Goal: Task Accomplishment & Management: Manage account settings

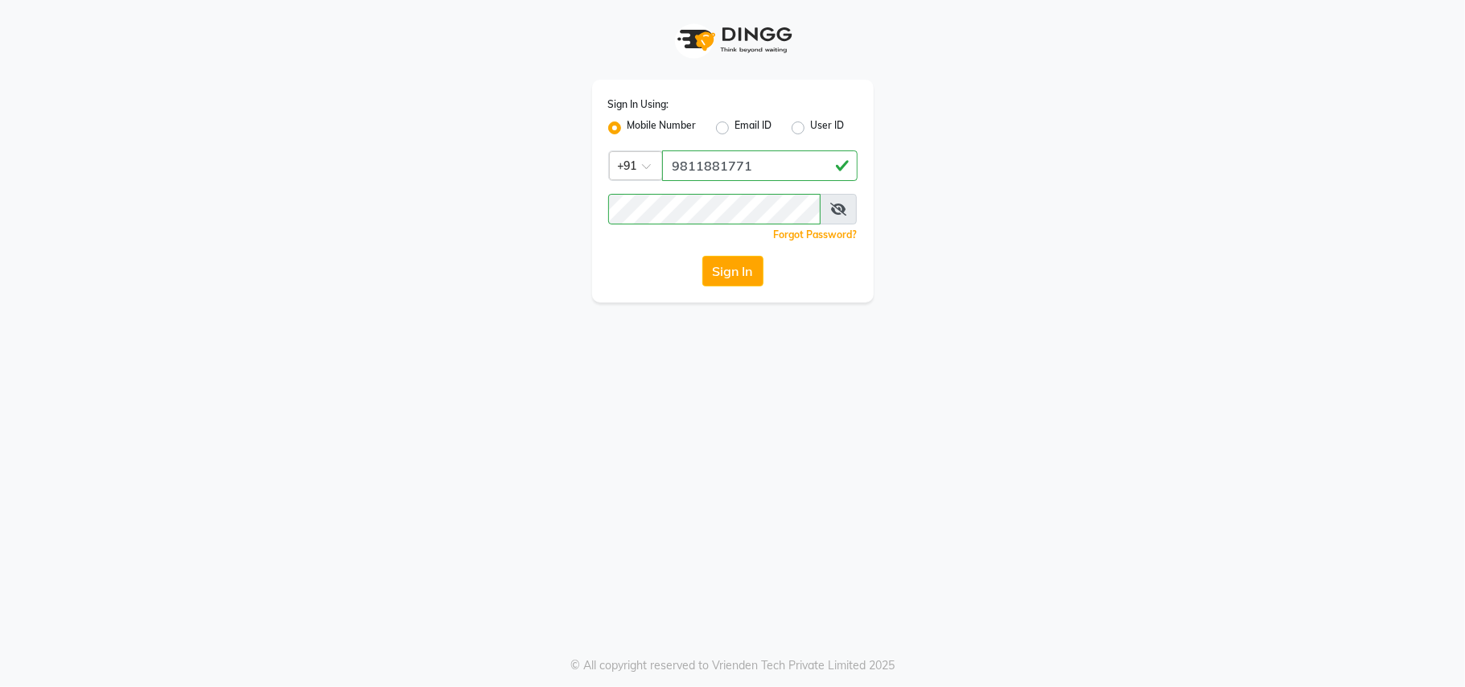
click at [837, 197] on span at bounding box center [838, 209] width 37 height 31
click at [843, 210] on icon at bounding box center [838, 209] width 16 height 13
click at [841, 210] on icon at bounding box center [839, 209] width 14 height 13
click at [731, 280] on button "Sign In" at bounding box center [732, 271] width 61 height 31
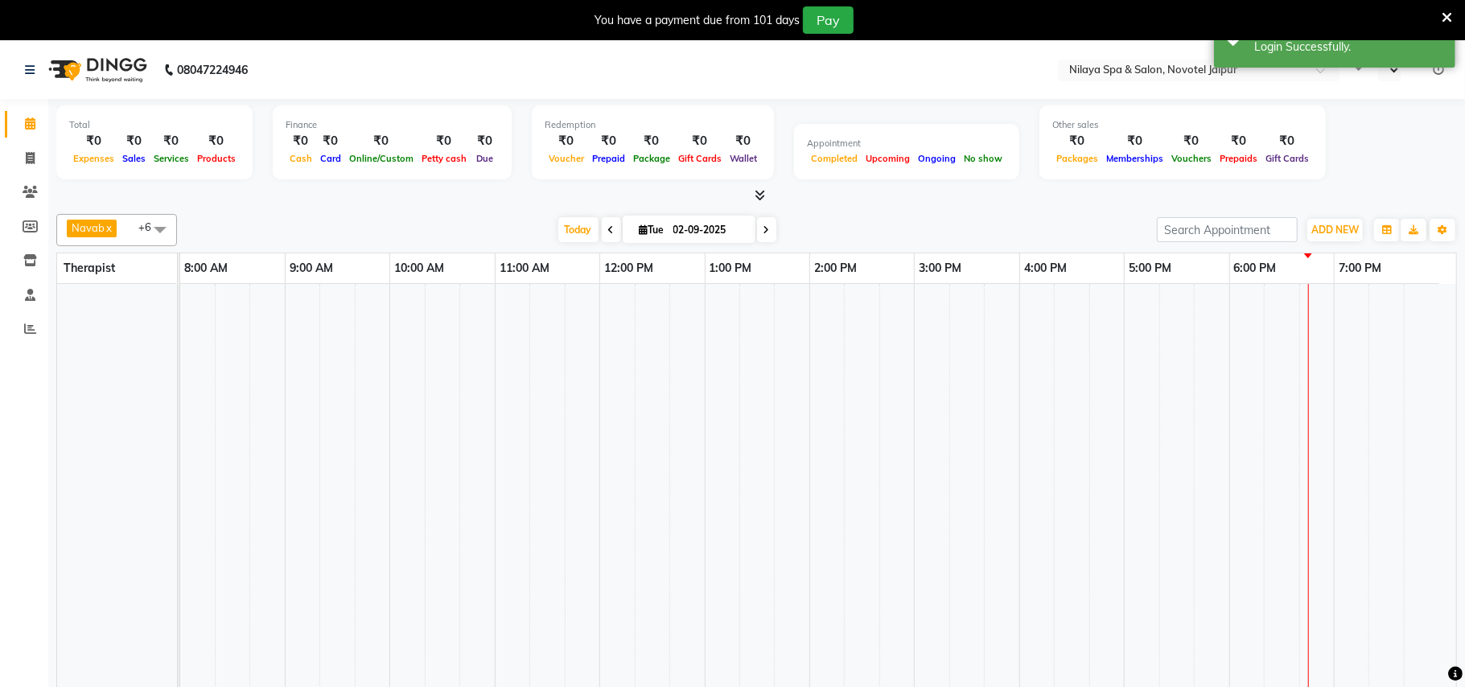
select select "en"
